Goal: Navigation & Orientation: Find specific page/section

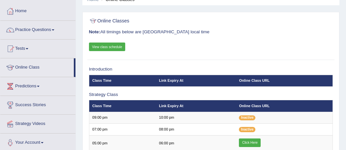
scroll to position [30, 0]
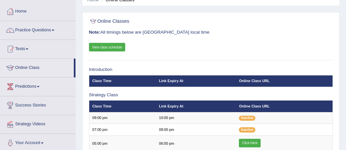
click at [112, 45] on link "View class schedule" at bounding box center [107, 47] width 37 height 9
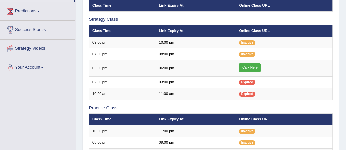
scroll to position [104, 0]
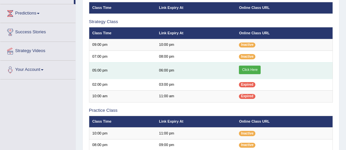
click at [249, 70] on link "Click Here" at bounding box center [250, 70] width 22 height 9
